Goal: Browse casually

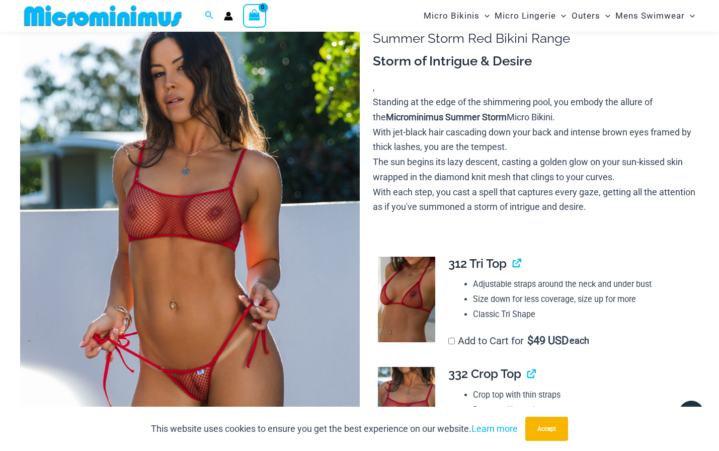
scroll to position [244, 0]
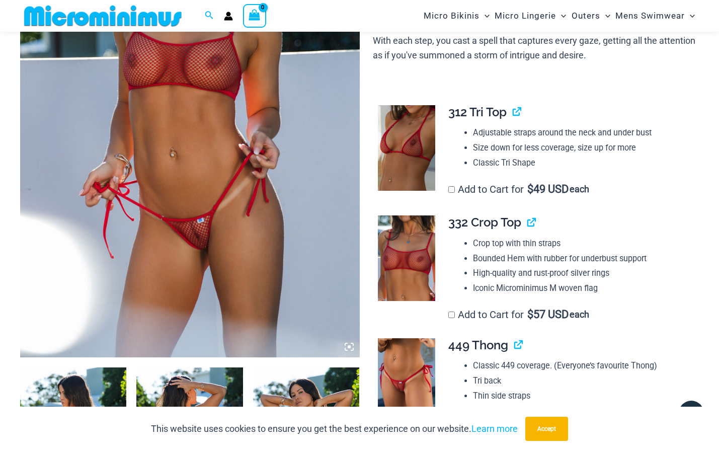
type input "**********"
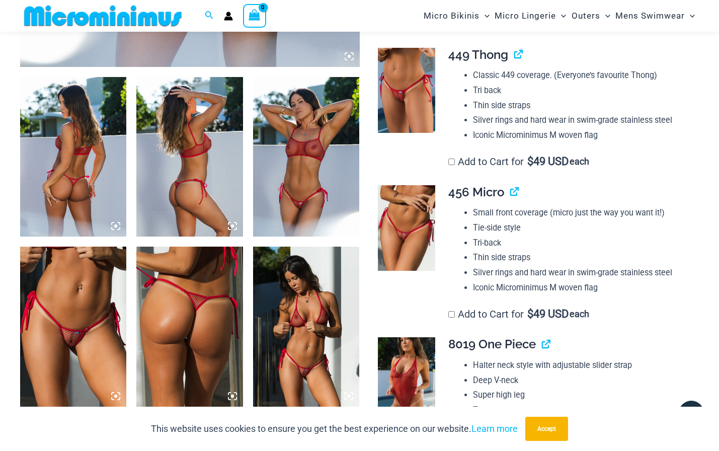
scroll to position [546, 0]
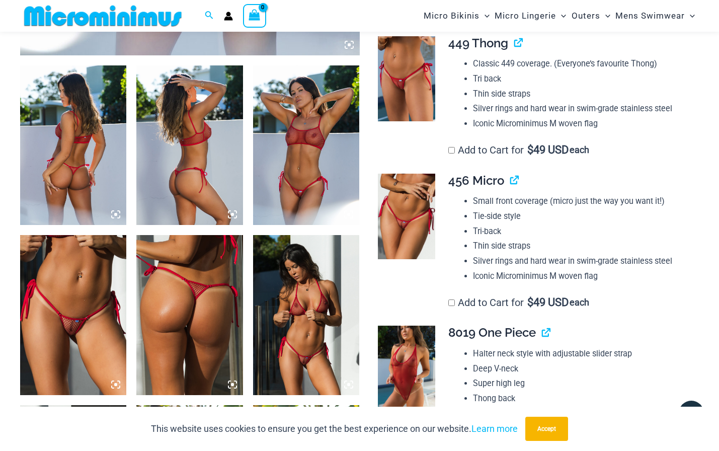
click at [310, 175] on img at bounding box center [306, 145] width 106 height 160
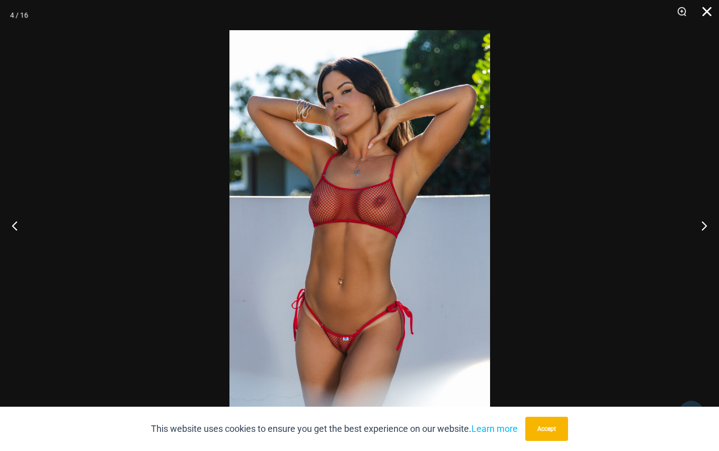
click at [707, 11] on button "Close" at bounding box center [703, 15] width 25 height 30
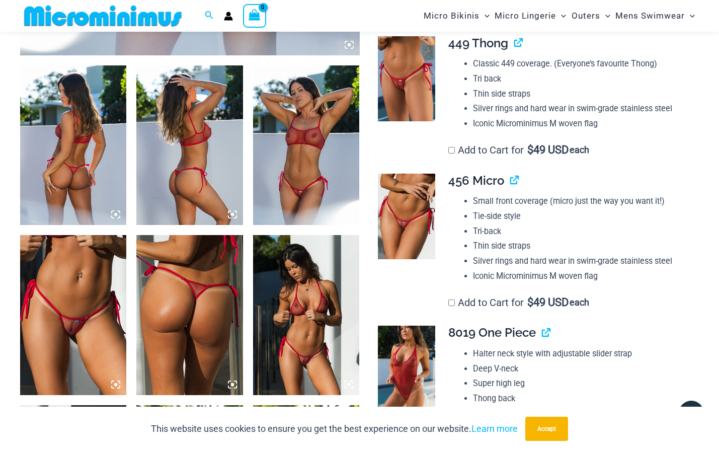
click at [302, 294] on img at bounding box center [306, 315] width 106 height 160
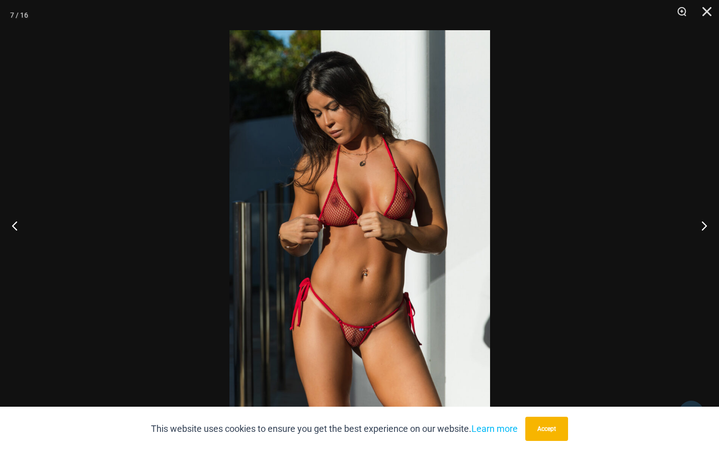
click at [369, 237] on img at bounding box center [359, 225] width 261 height 391
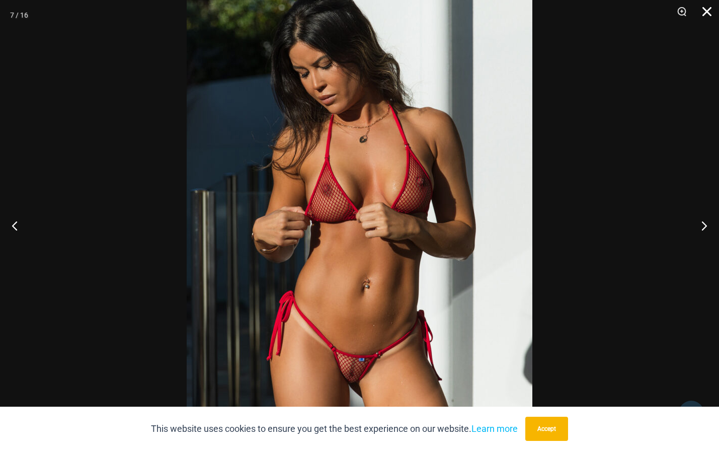
click at [707, 18] on button "Close" at bounding box center [703, 15] width 25 height 30
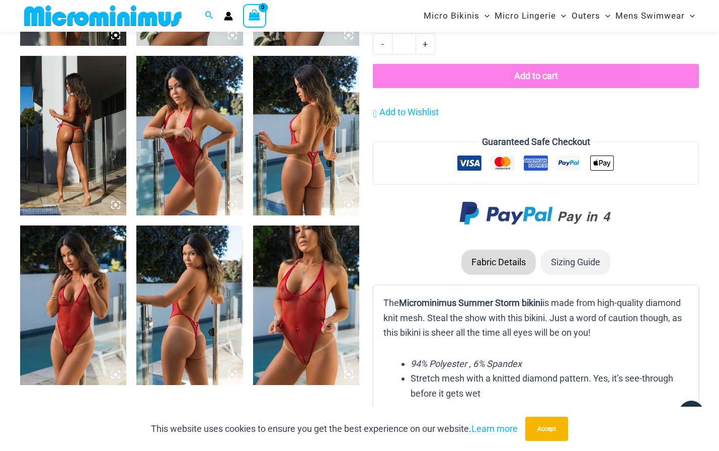
scroll to position [1099, 0]
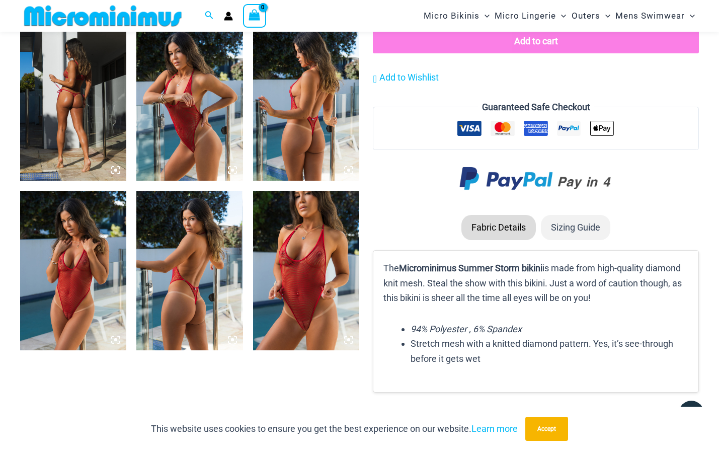
click at [292, 257] on img at bounding box center [306, 271] width 106 height 160
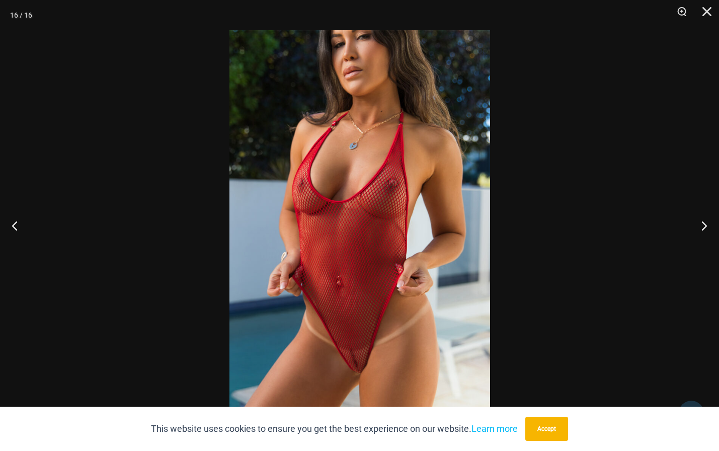
click at [359, 173] on img at bounding box center [359, 225] width 261 height 391
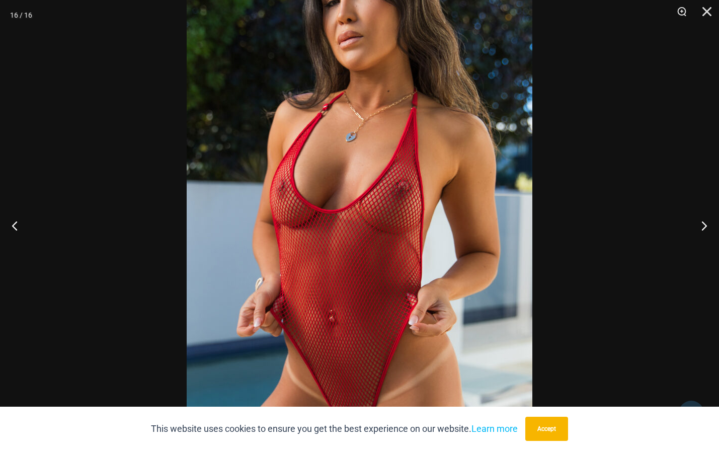
click at [656, 149] on div at bounding box center [359, 225] width 719 height 451
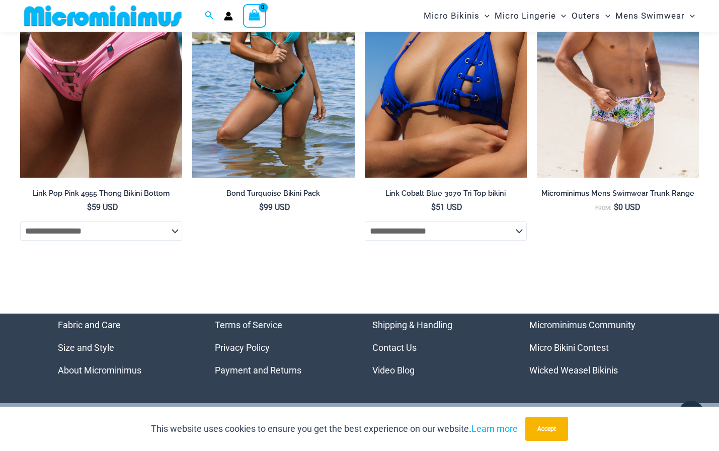
scroll to position [3408, 0]
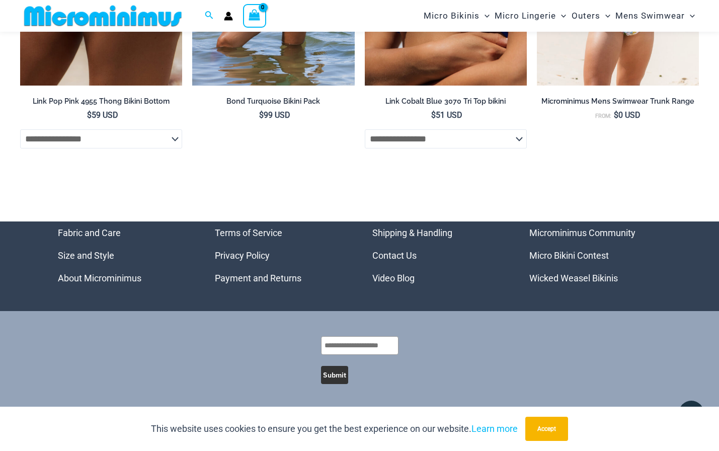
click at [600, 227] on li "Microminimus Community" at bounding box center [595, 232] width 132 height 23
click at [583, 234] on link "Microminimus Community" at bounding box center [582, 232] width 106 height 11
